Goal: Task Accomplishment & Management: Manage account settings

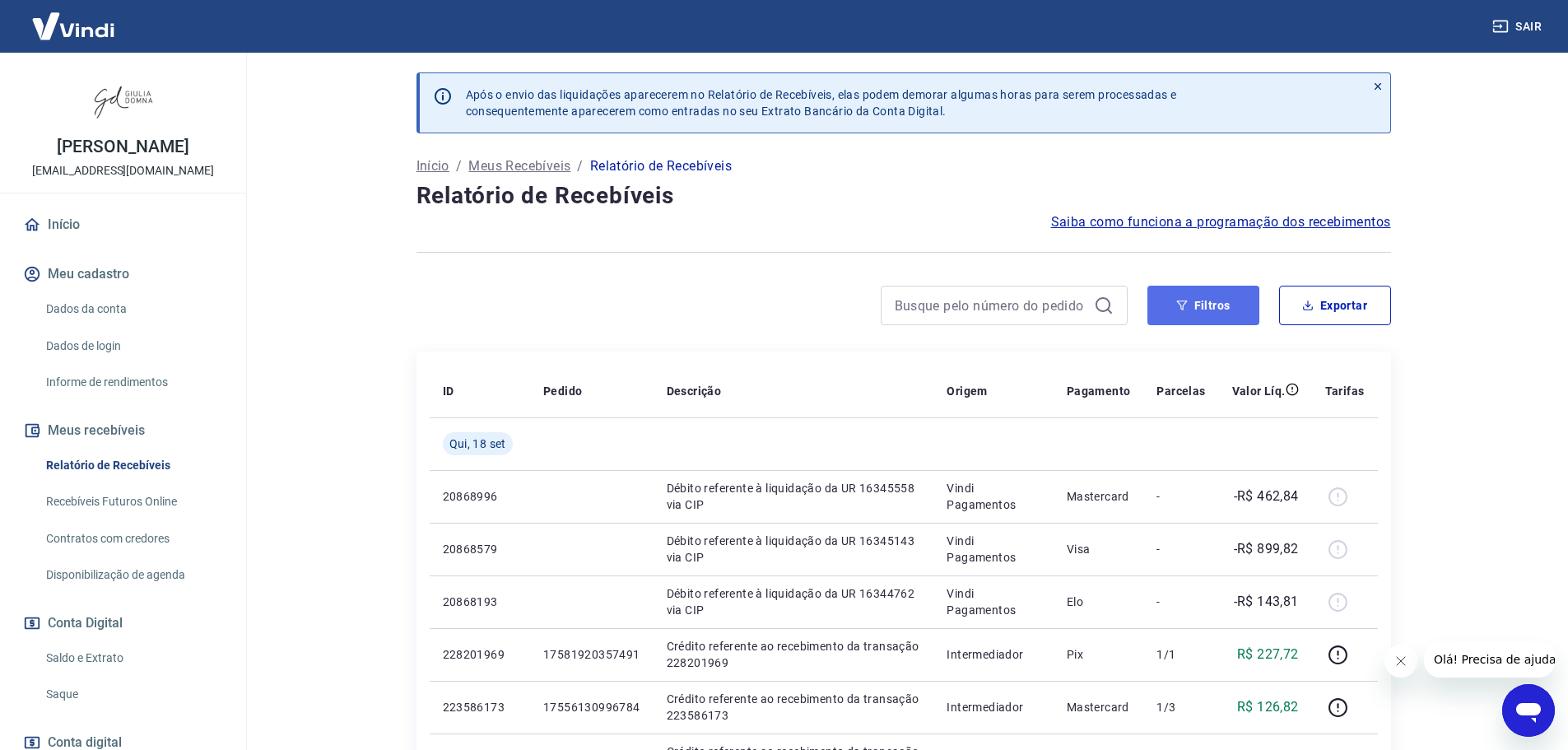
click at [1207, 298] on button "Filtros" at bounding box center [1203, 306] width 112 height 40
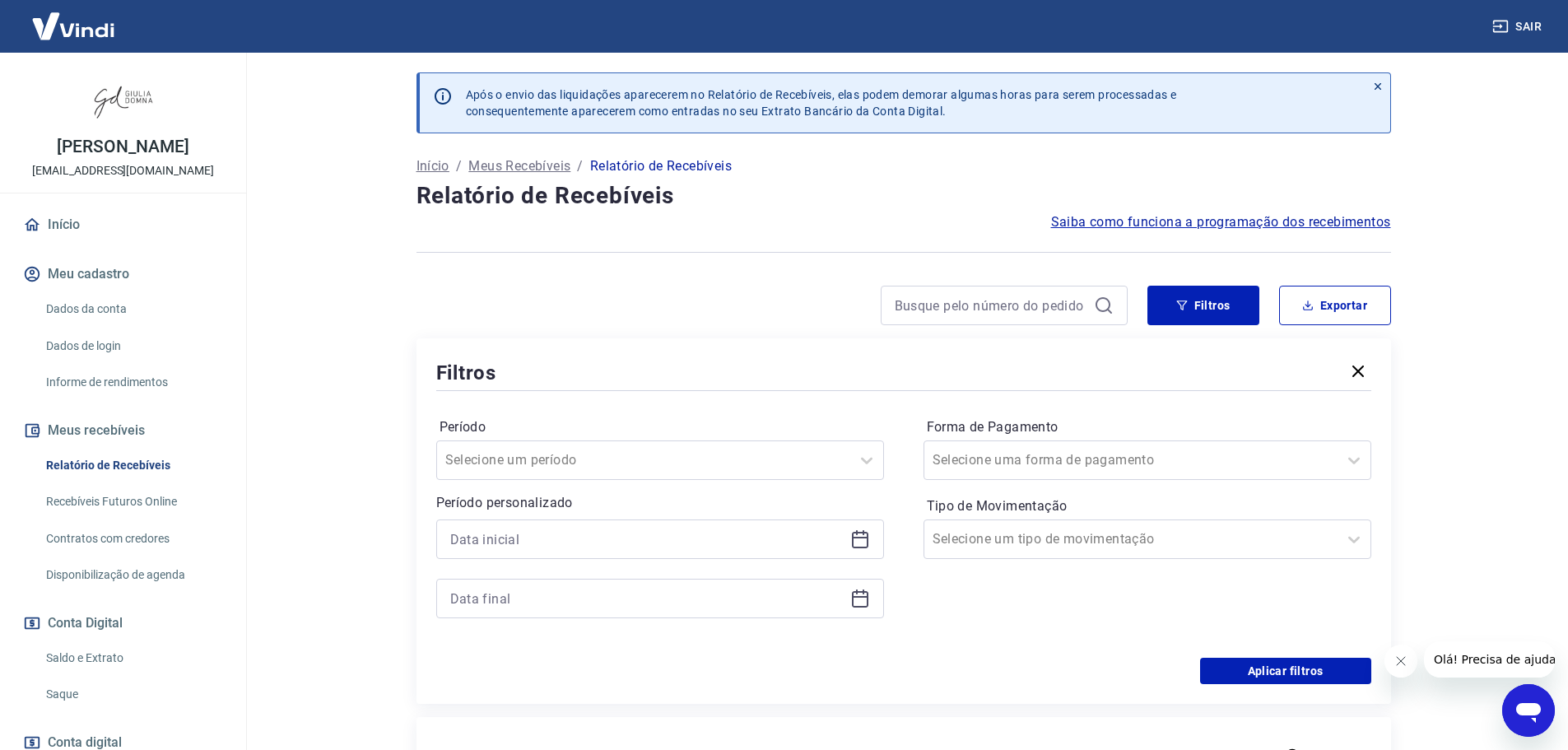
click at [856, 538] on icon at bounding box center [860, 537] width 16 height 2
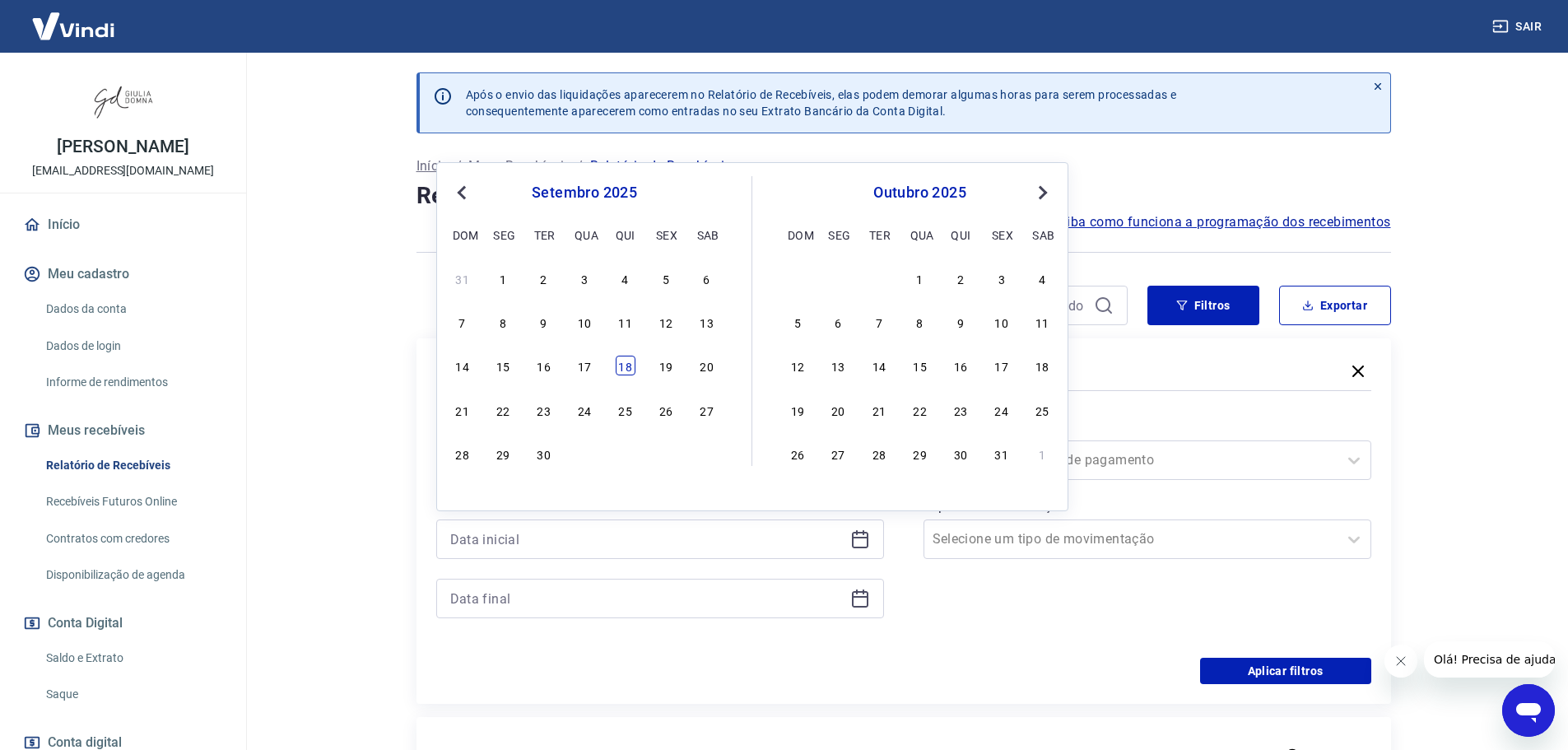
click at [628, 369] on div "18" at bounding box center [625, 365] width 20 height 20
type input "18/09/2025"
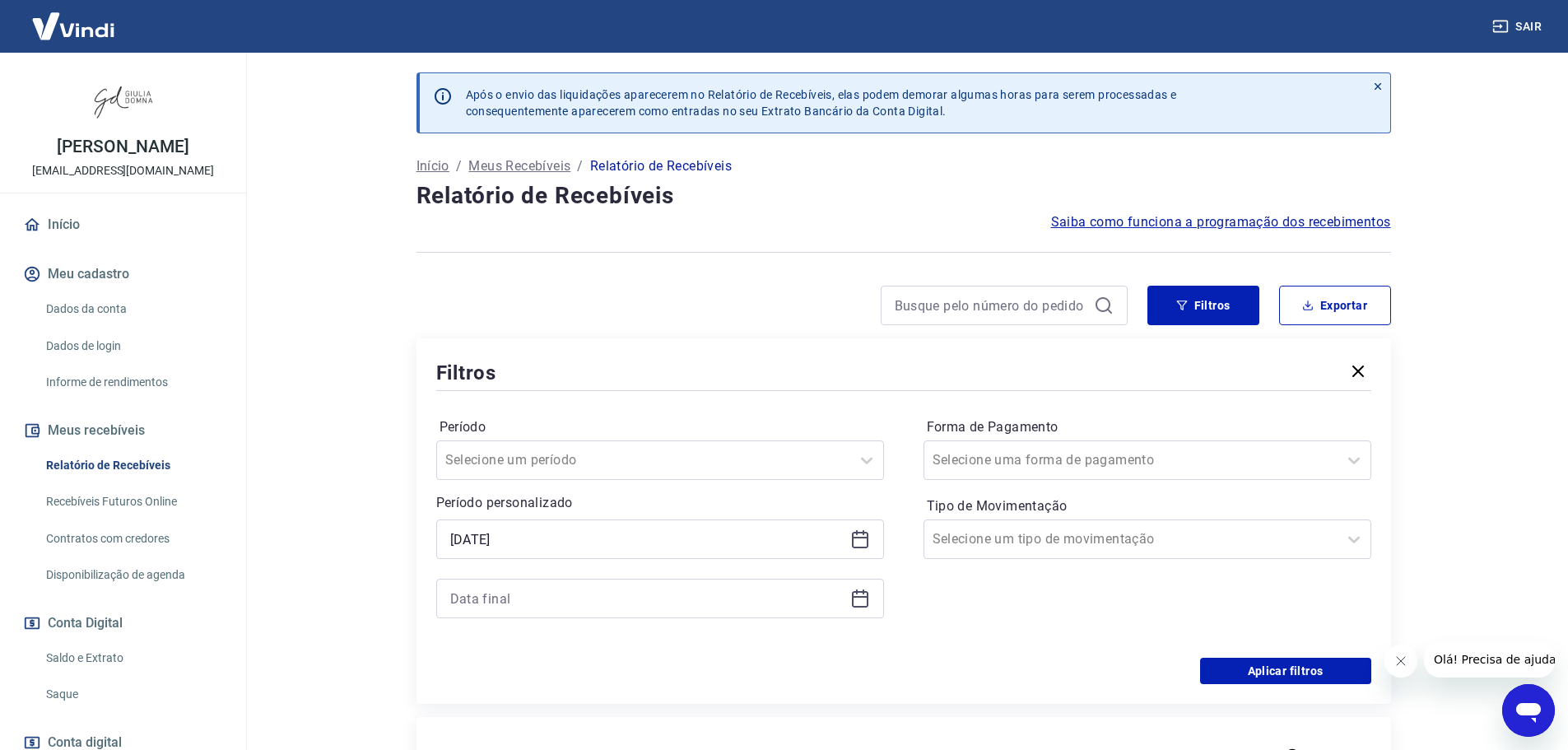
click at [860, 602] on icon at bounding box center [860, 599] width 20 height 20
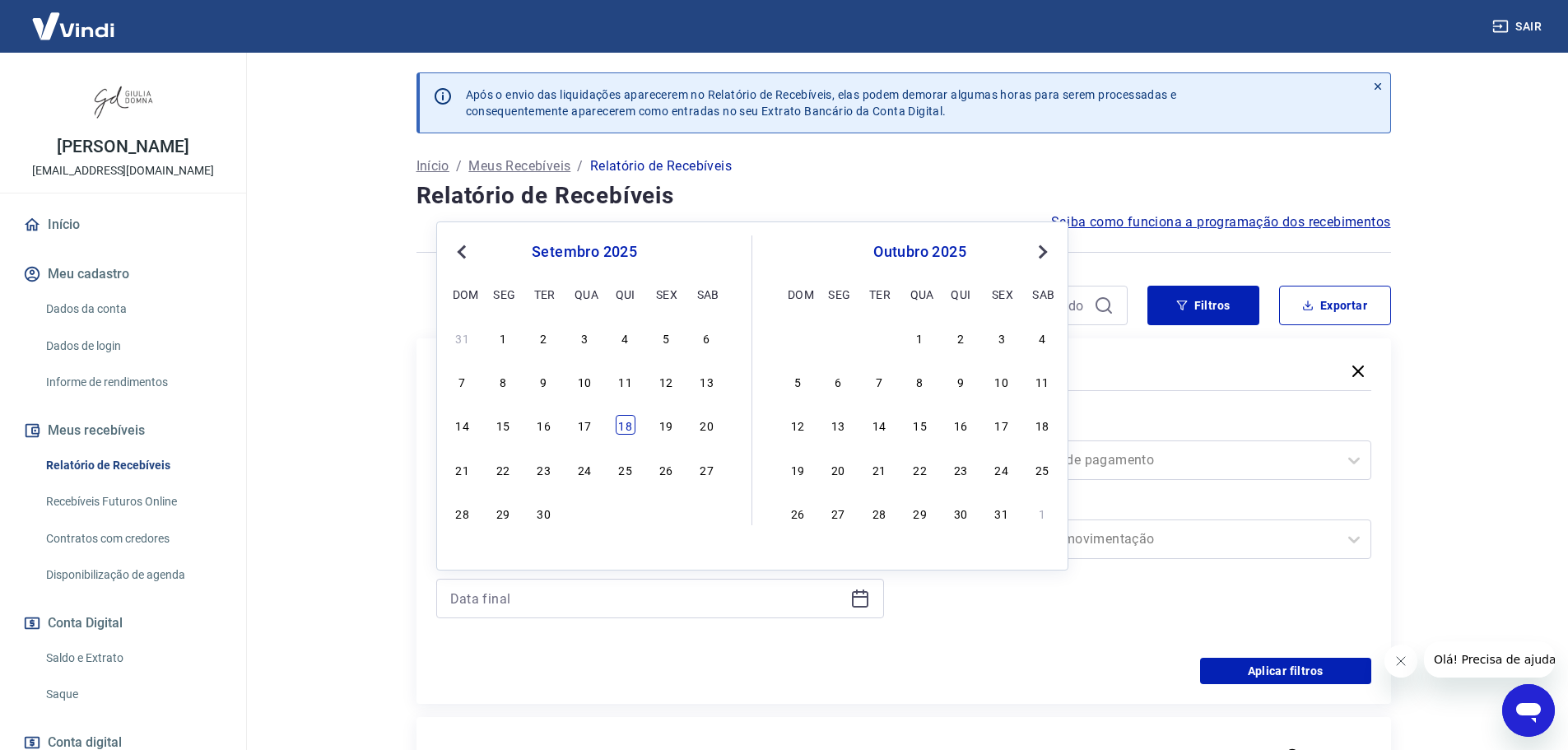
click at [628, 426] on div "18" at bounding box center [625, 425] width 20 height 20
type input "18/09/2025"
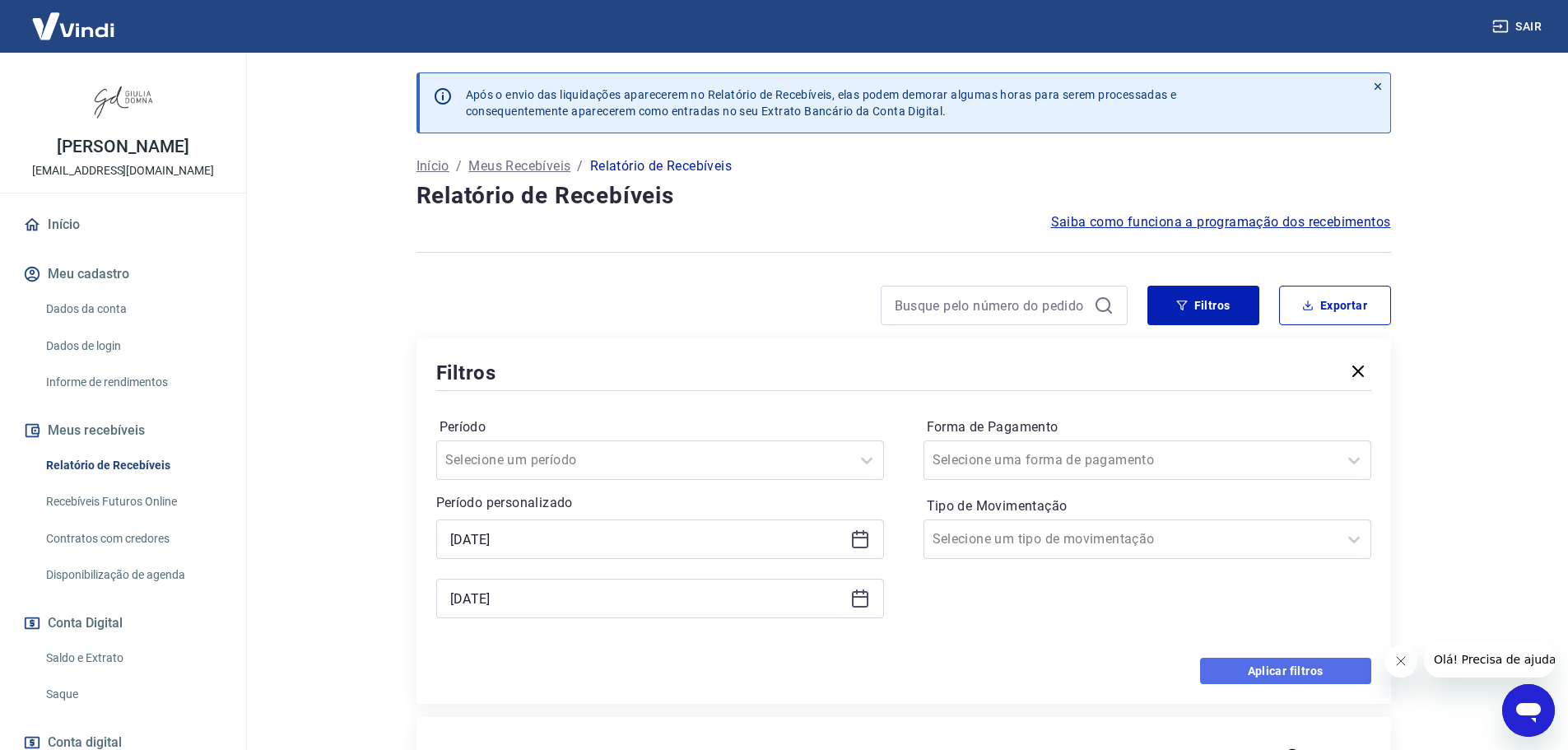
click at [1302, 671] on button "Aplicar filtros" at bounding box center [1285, 671] width 171 height 26
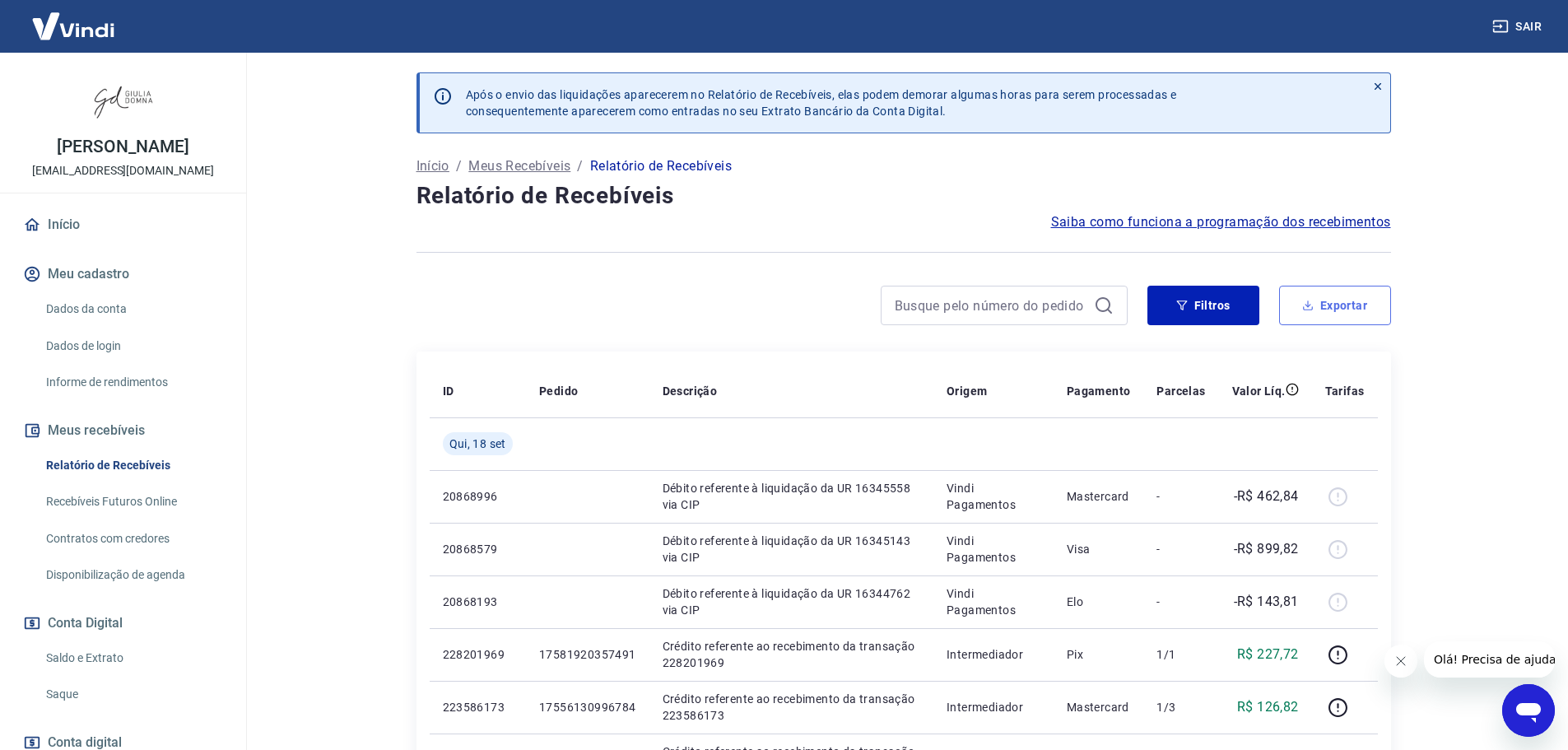
click at [1368, 298] on button "Exportar" at bounding box center [1335, 306] width 112 height 40
type input "18/09/2025"
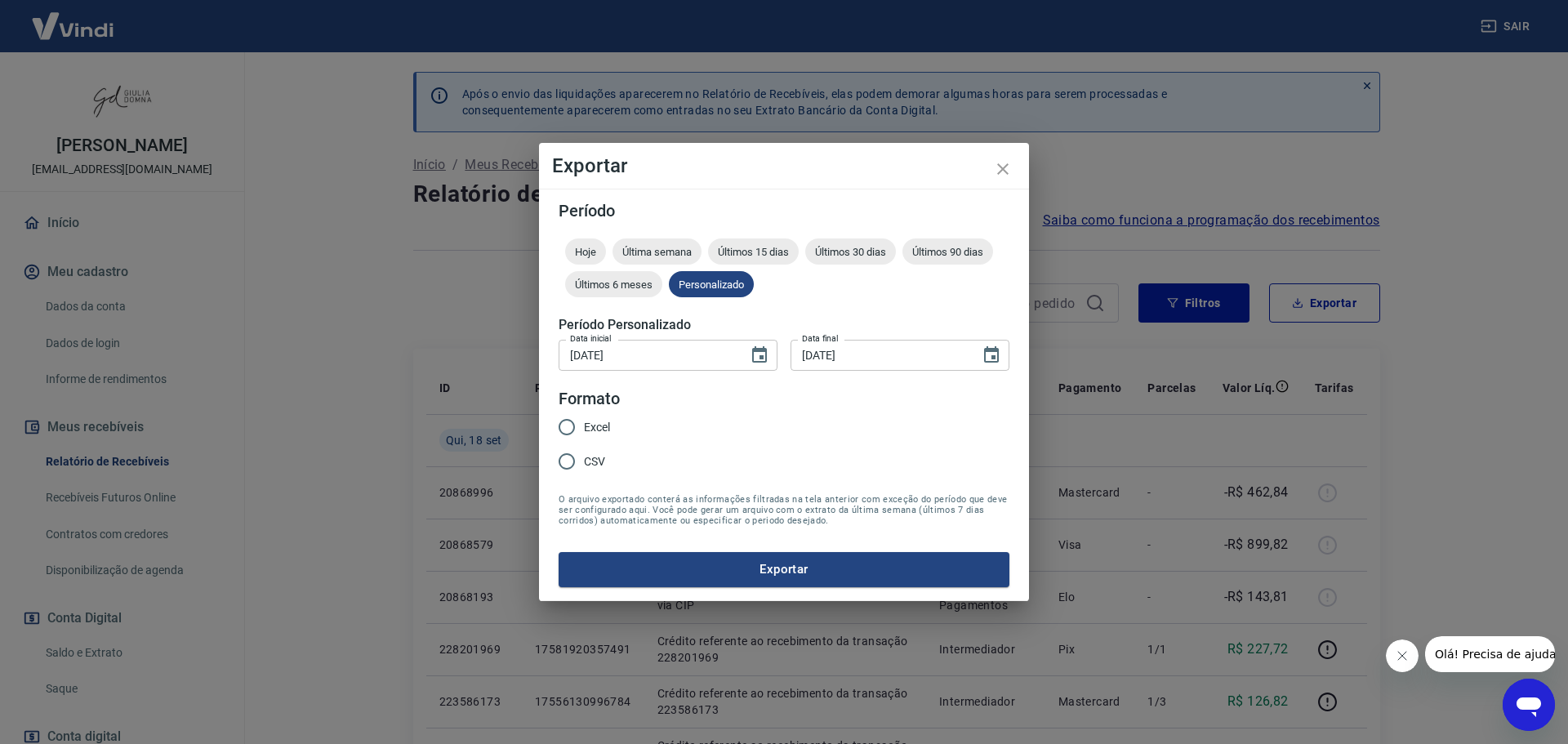
click at [568, 427] on input "Excel" at bounding box center [567, 427] width 34 height 34
radio input "true"
click at [774, 566] on button "Exportar" at bounding box center [784, 569] width 451 height 34
